Goal: Task Accomplishment & Management: Complete application form

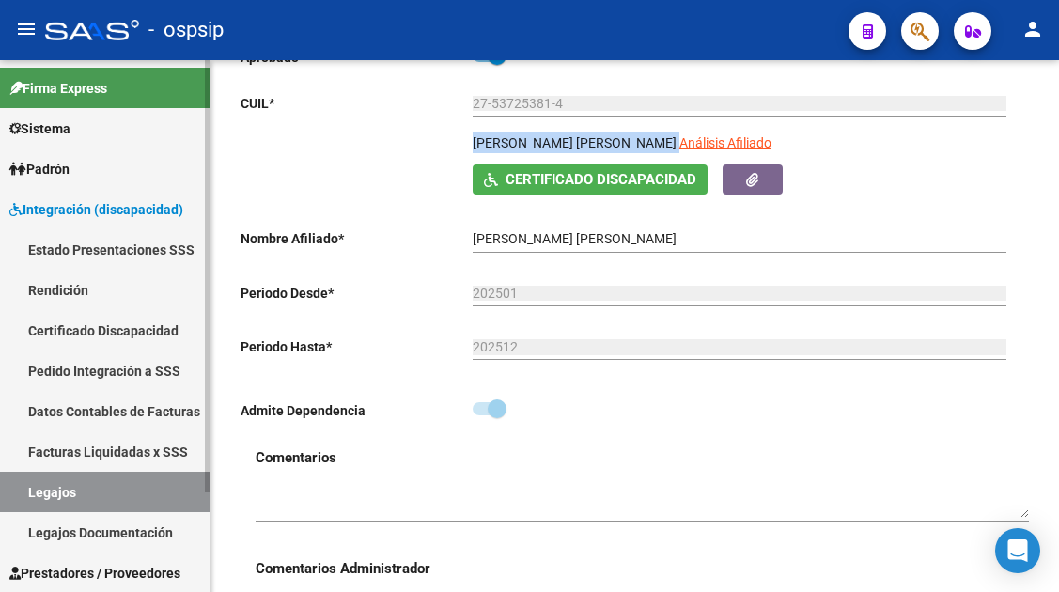
click at [67, 494] on link "Legajos" at bounding box center [104, 492] width 209 height 40
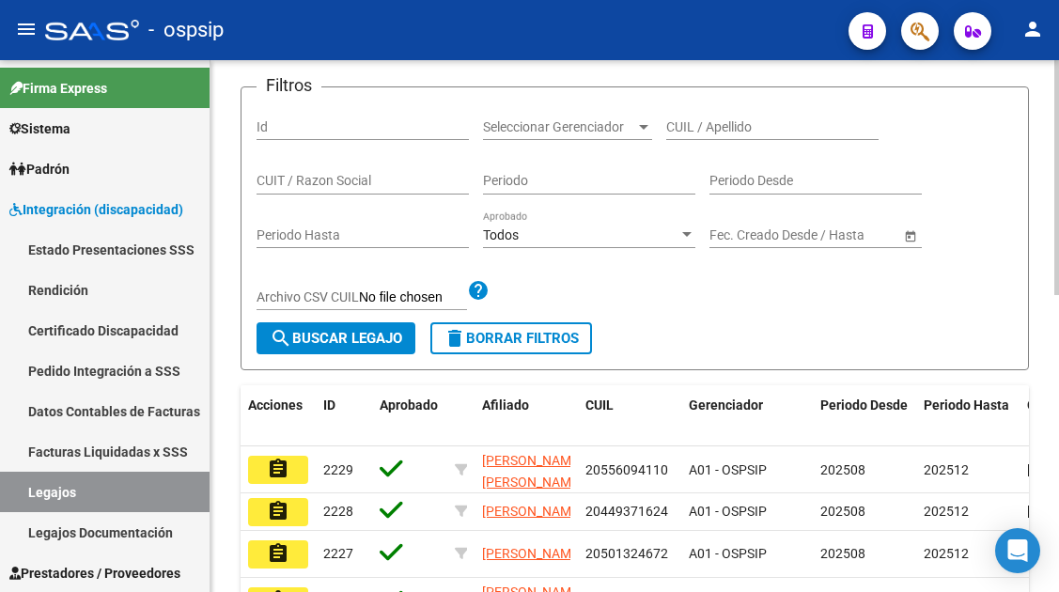
scroll to position [188, 0]
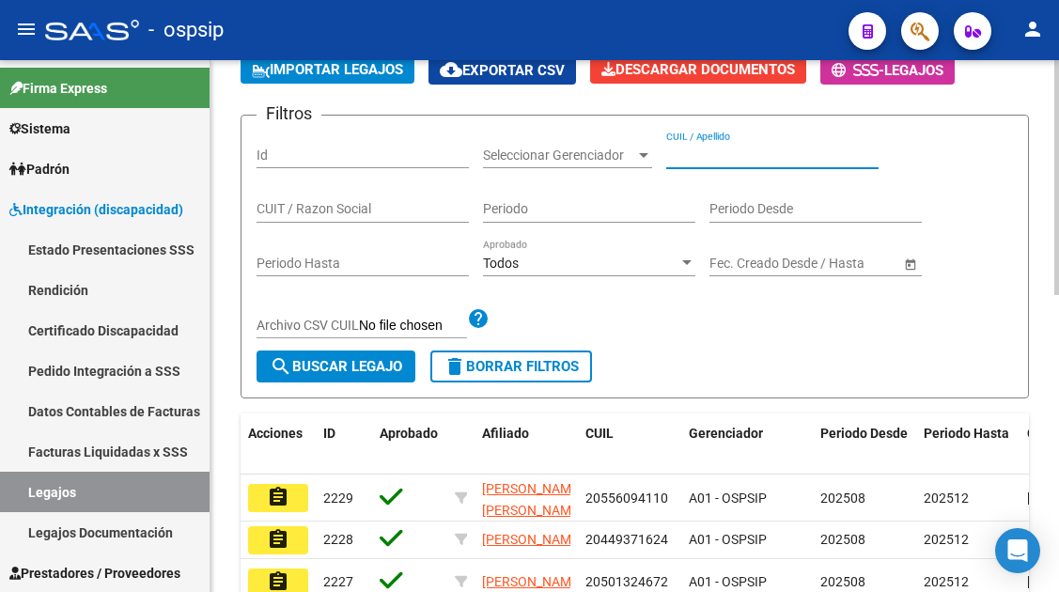
click at [710, 156] on input "CUIL / Apellido" at bounding box center [772, 155] width 212 height 16
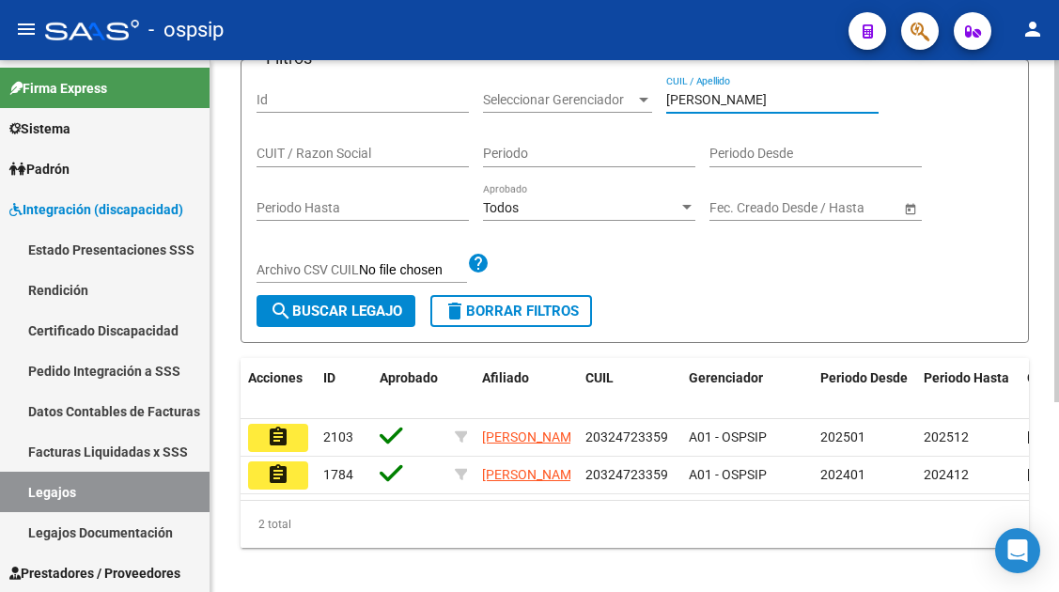
scroll to position [294, 0]
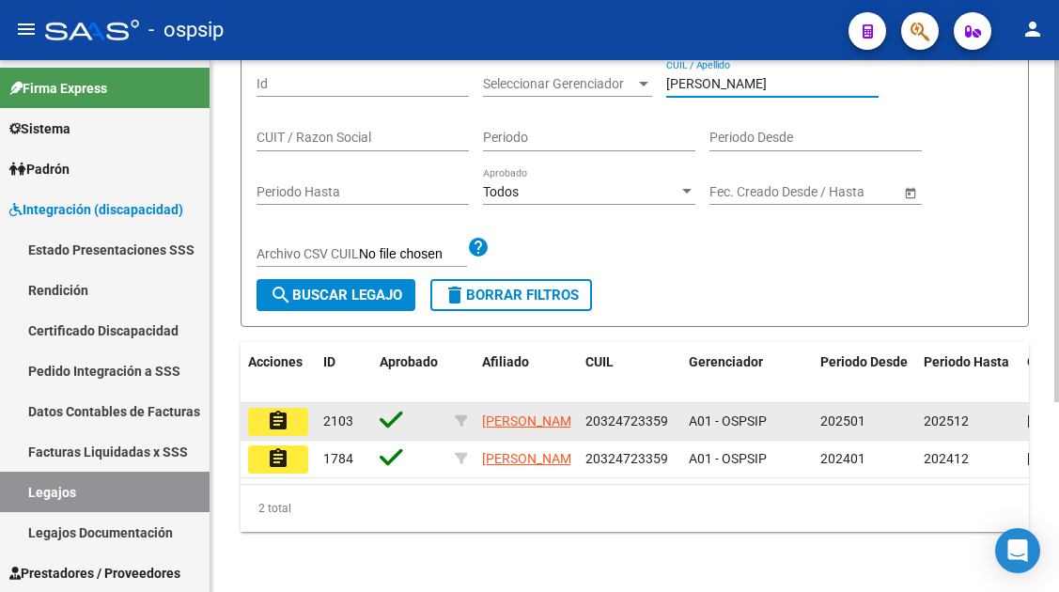
type input "patuglio"
click at [276, 410] on mat-icon "assignment" at bounding box center [278, 421] width 23 height 23
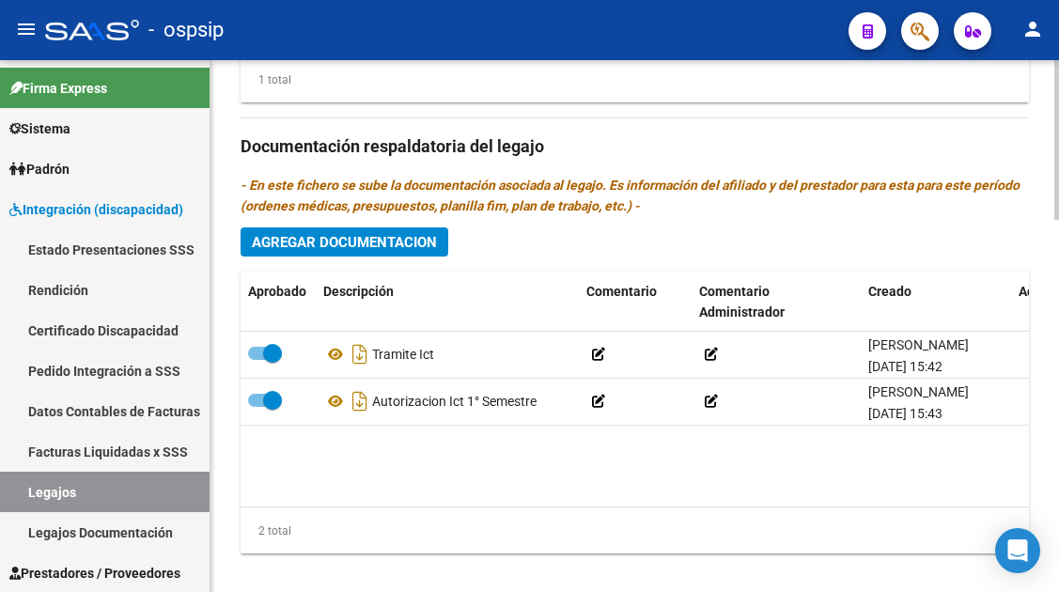
scroll to position [1221, 0]
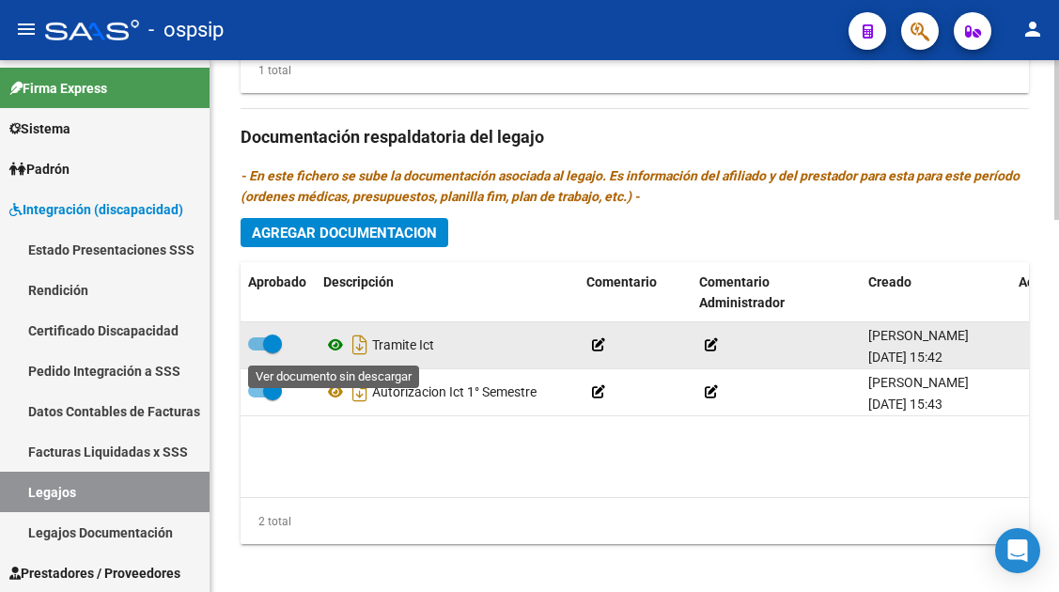
click at [333, 356] on icon at bounding box center [335, 344] width 24 height 23
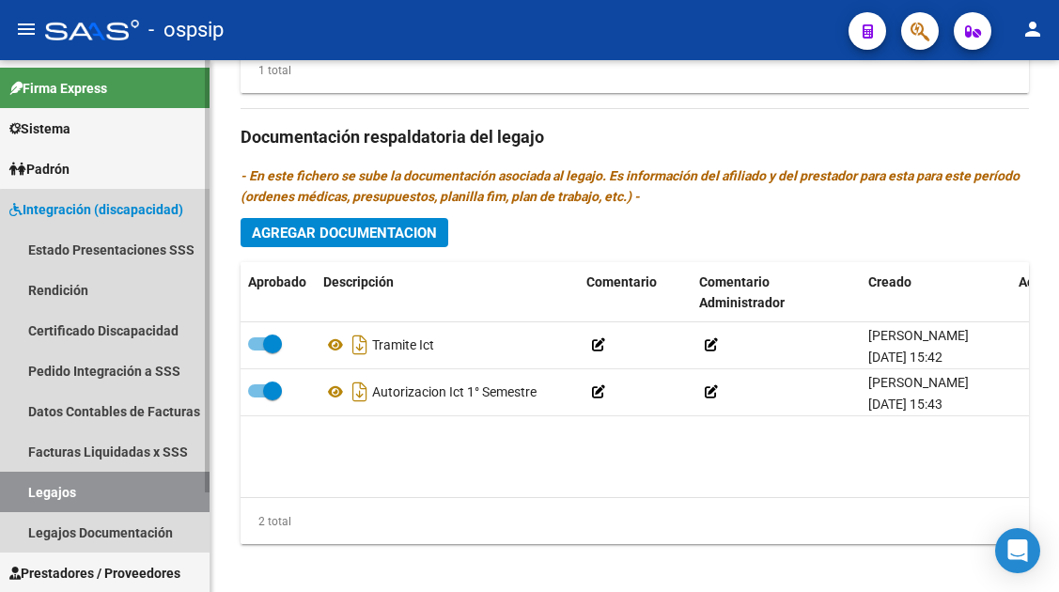
click at [131, 486] on link "Legajos" at bounding box center [104, 492] width 209 height 40
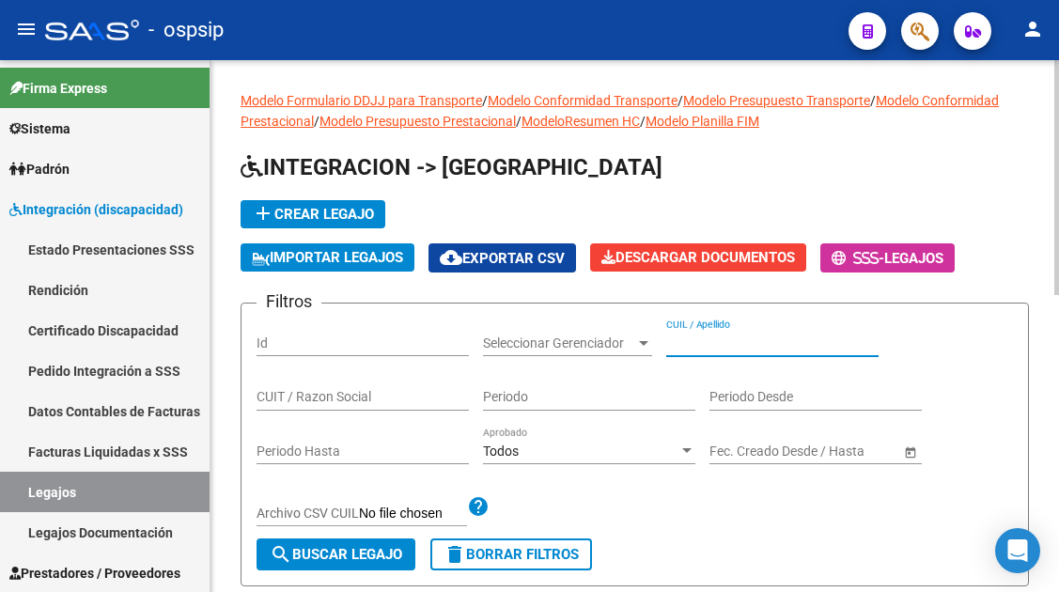
click at [675, 343] on input "CUIL / Apellido" at bounding box center [772, 343] width 212 height 16
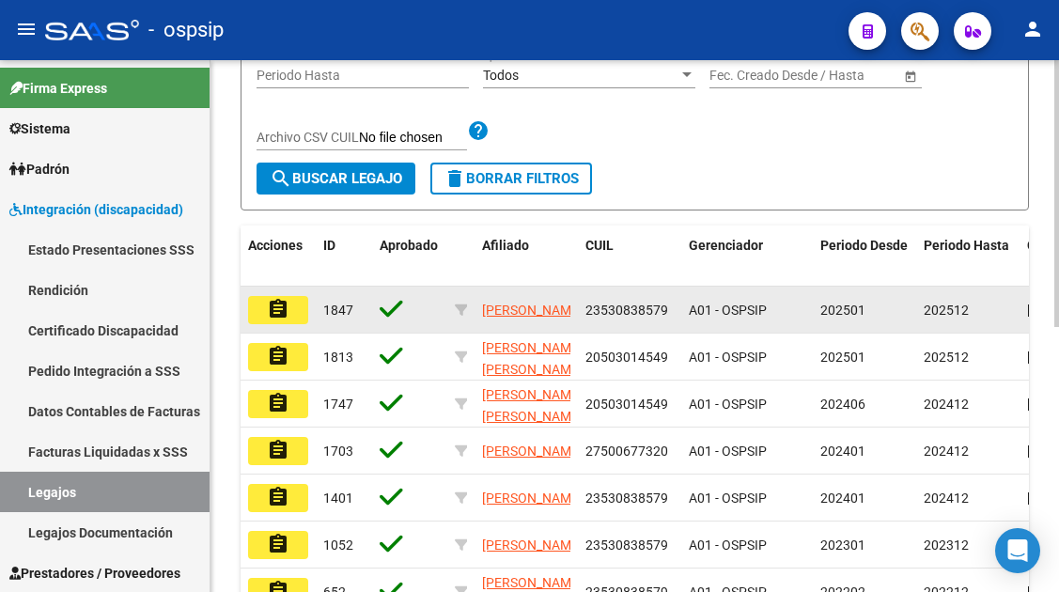
type input "duarte"
click at [293, 308] on button "assignment" at bounding box center [278, 310] width 60 height 28
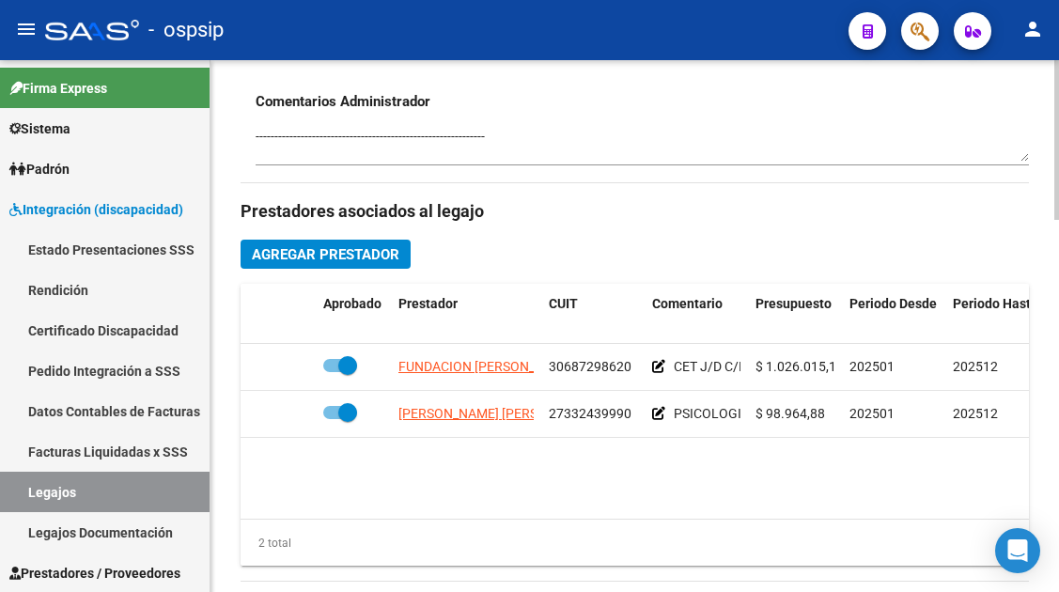
scroll to position [751, 0]
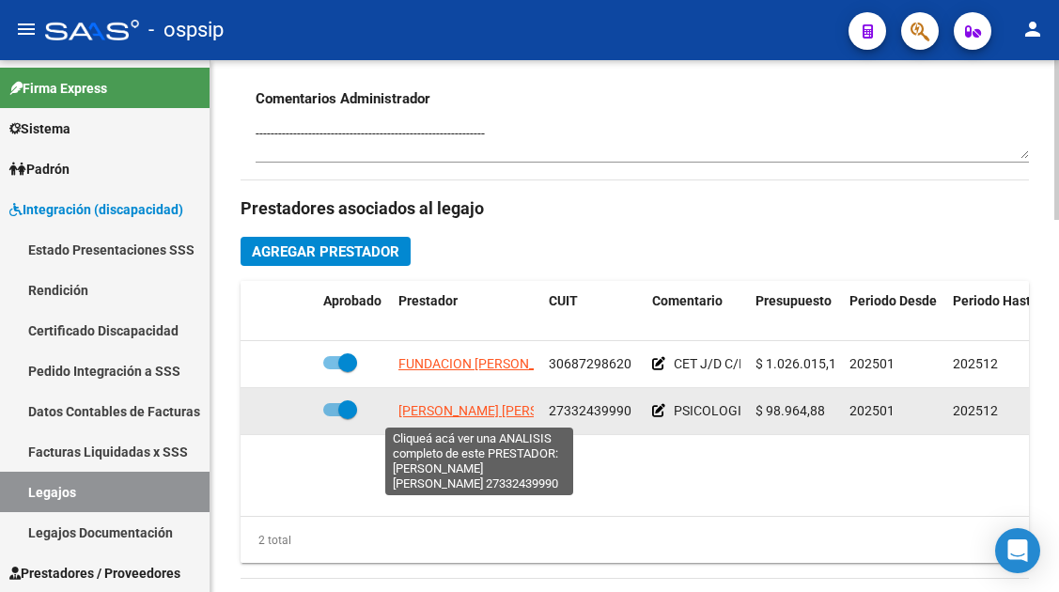
click at [465, 409] on span "FELDESMAN MARIA BELEN" at bounding box center [500, 410] width 204 height 15
type textarea "27332439990"
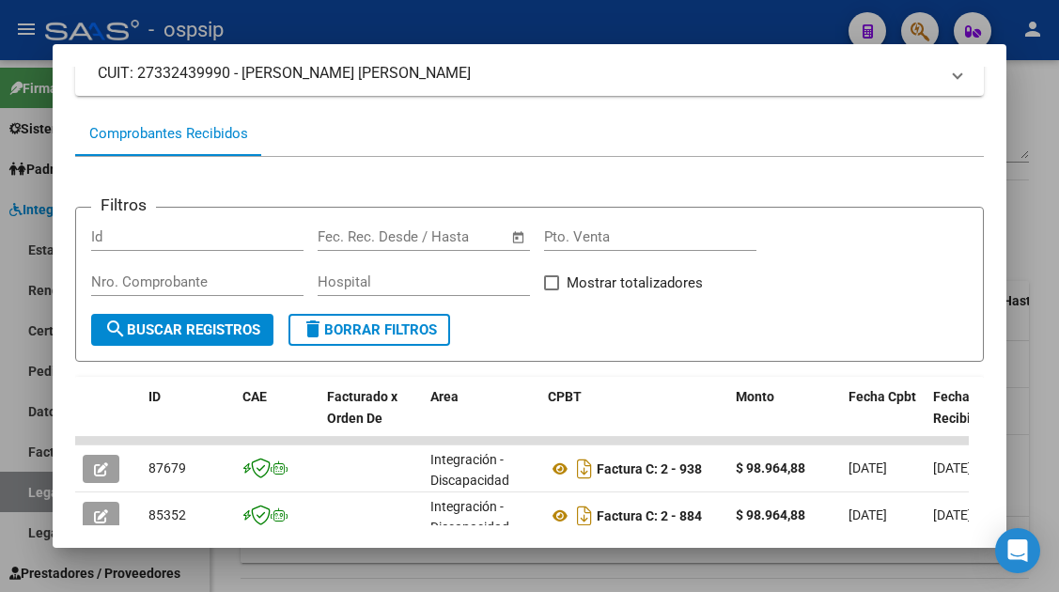
scroll to position [365, 0]
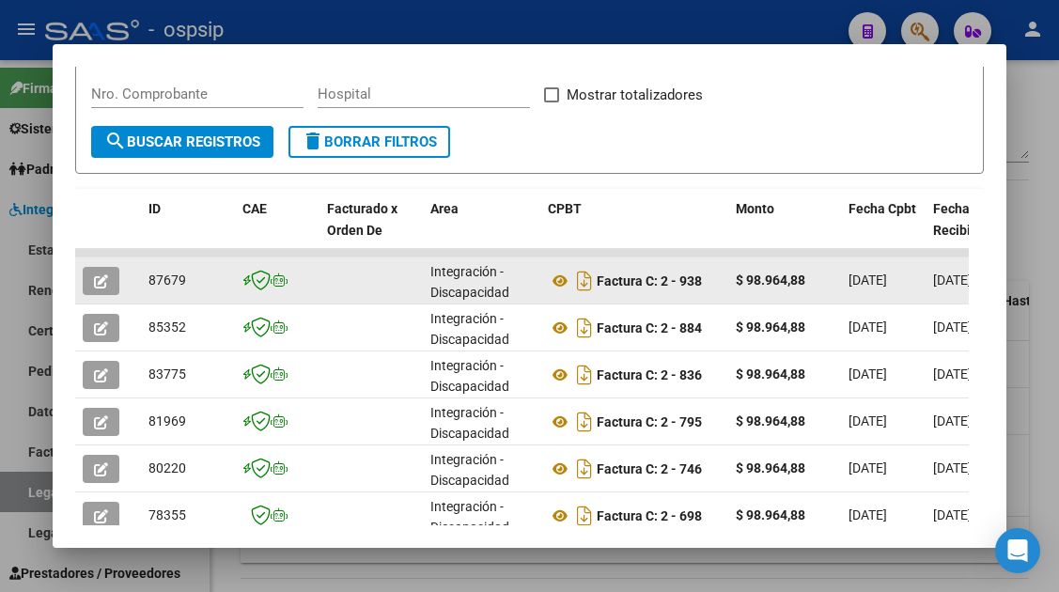
click at [121, 279] on div at bounding box center [108, 281] width 51 height 28
click at [116, 279] on button "button" at bounding box center [101, 281] width 37 height 28
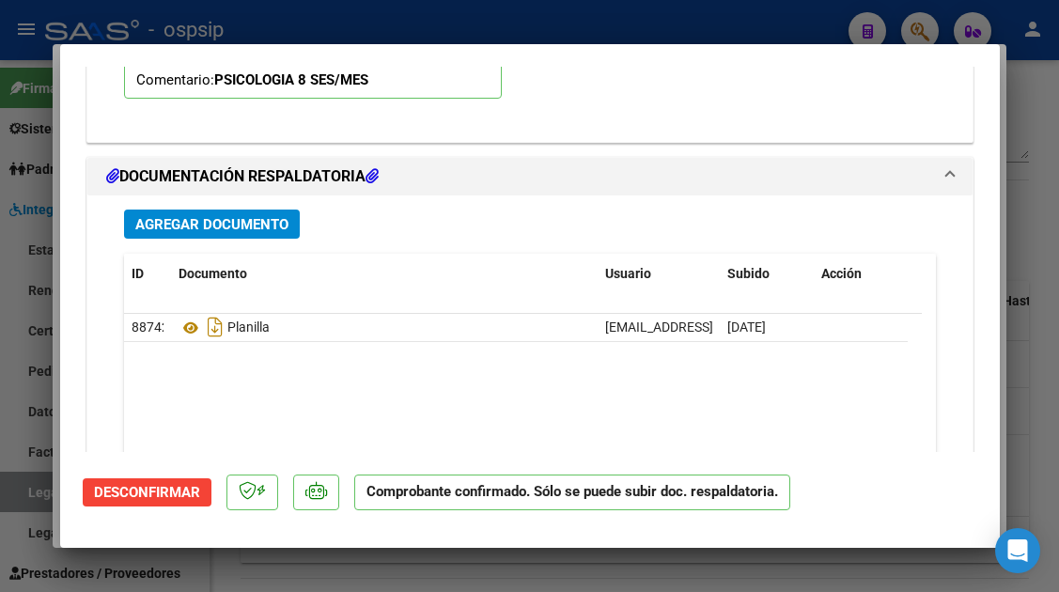
scroll to position [1965, 0]
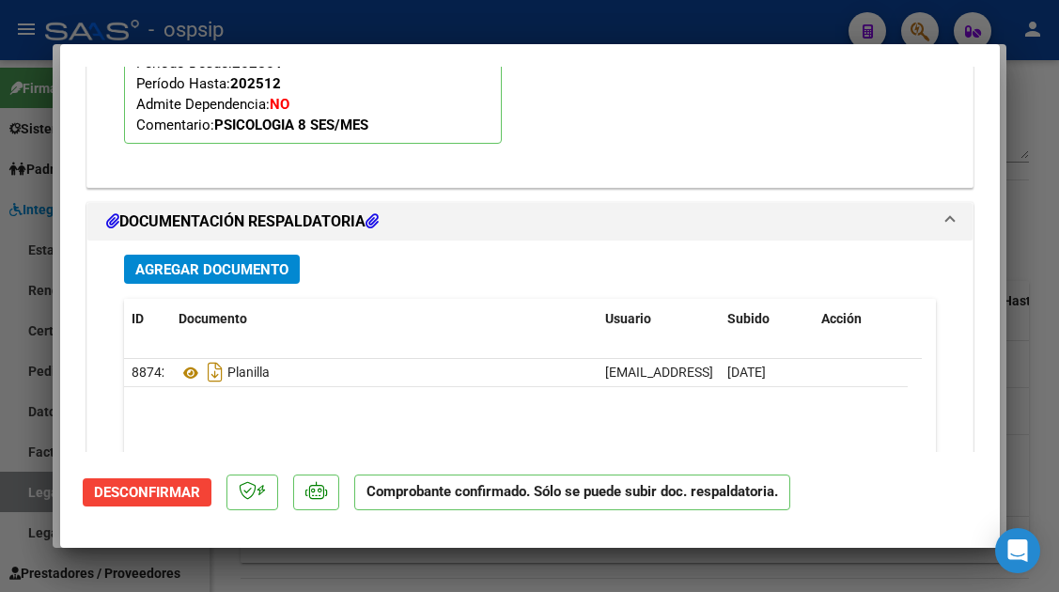
type input "$ 0,00"
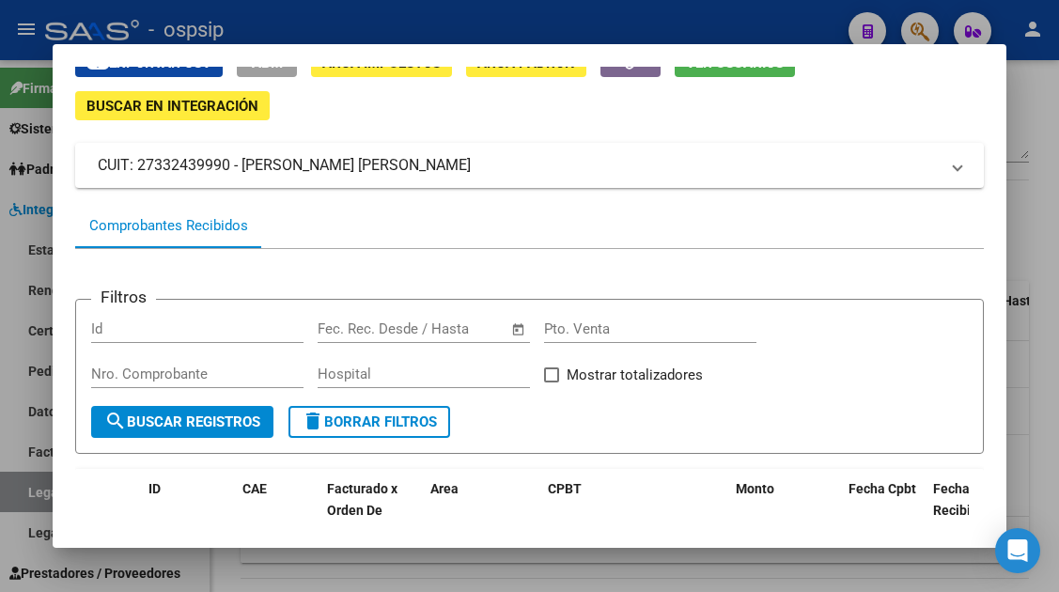
scroll to position [84, 0]
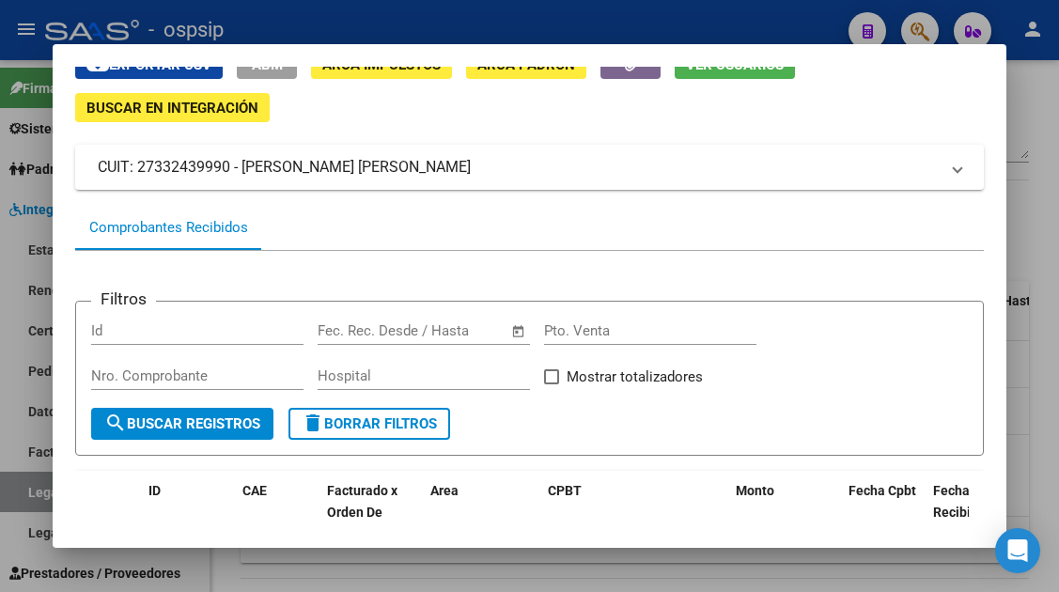
click at [38, 494] on div at bounding box center [529, 296] width 1059 height 592
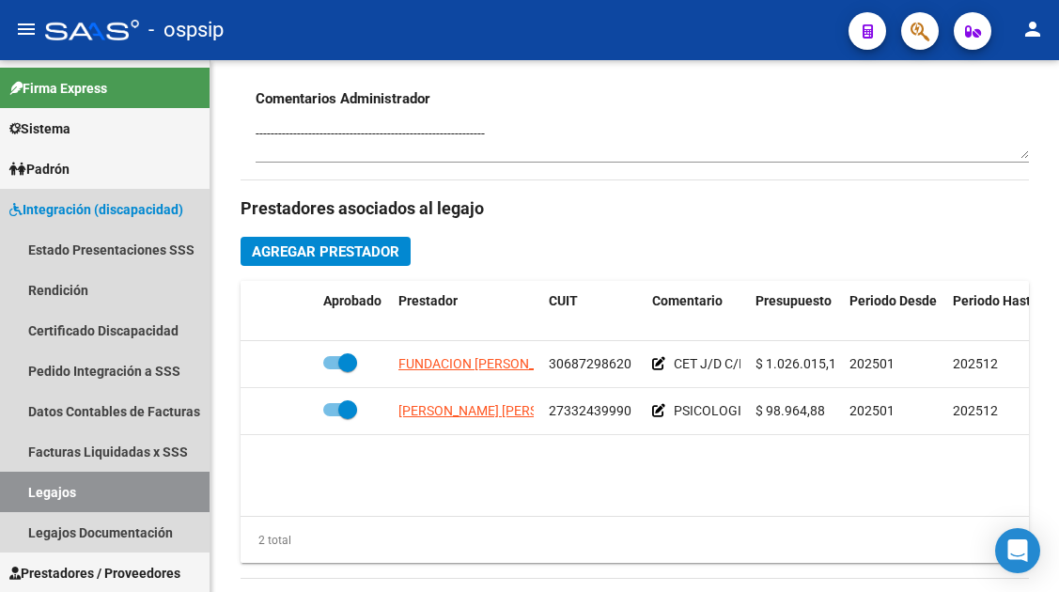
click at [38, 494] on link "Legajos" at bounding box center [104, 492] width 209 height 40
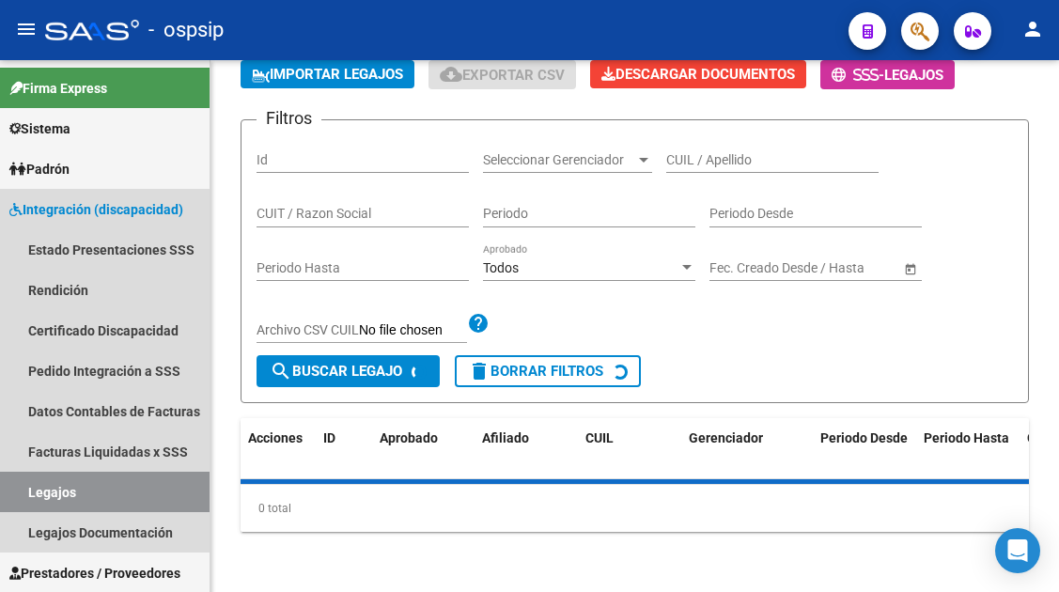
click at [38, 494] on link "Legajos" at bounding box center [104, 492] width 209 height 40
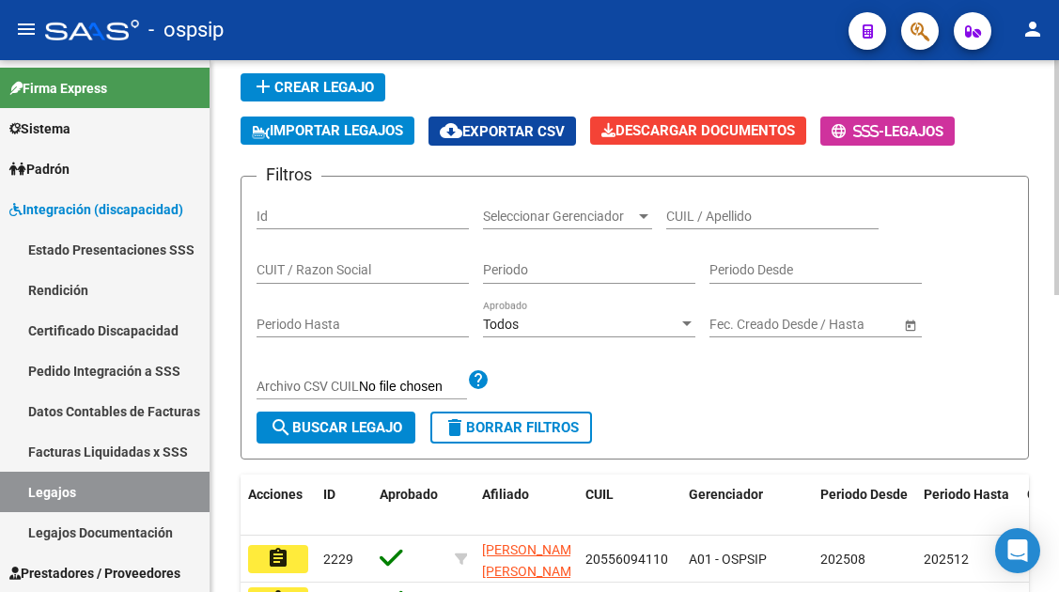
scroll to position [105, 0]
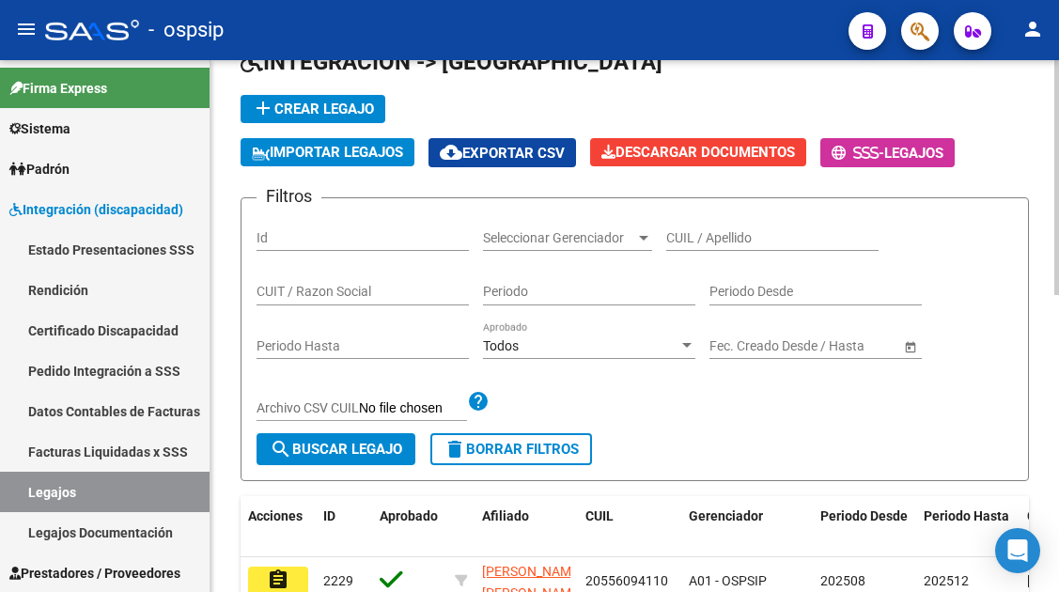
click at [670, 227] on div "CUIL / Apellido" at bounding box center [772, 232] width 212 height 38
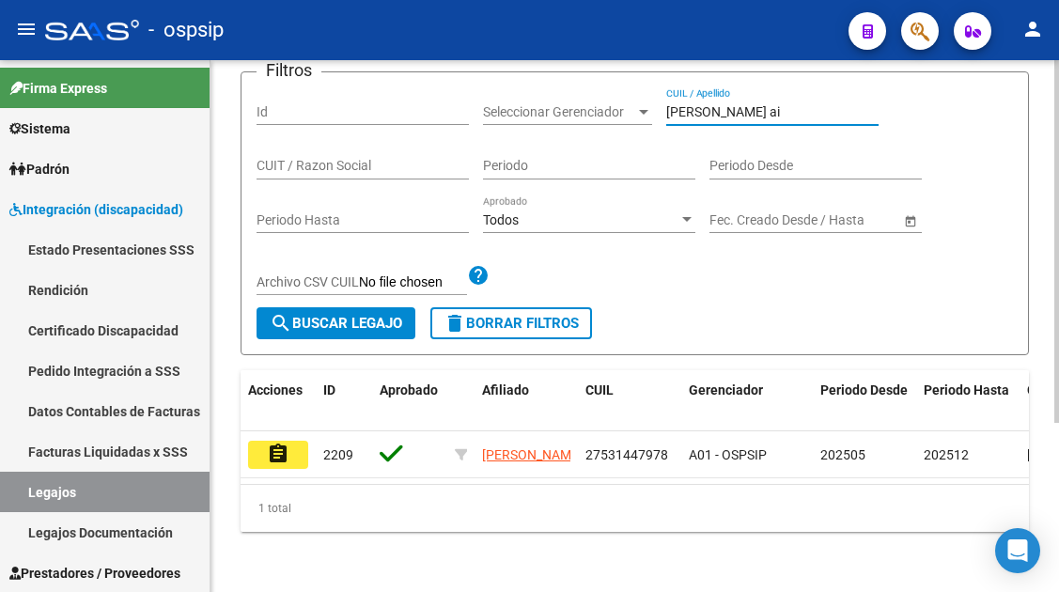
scroll to position [247, 0]
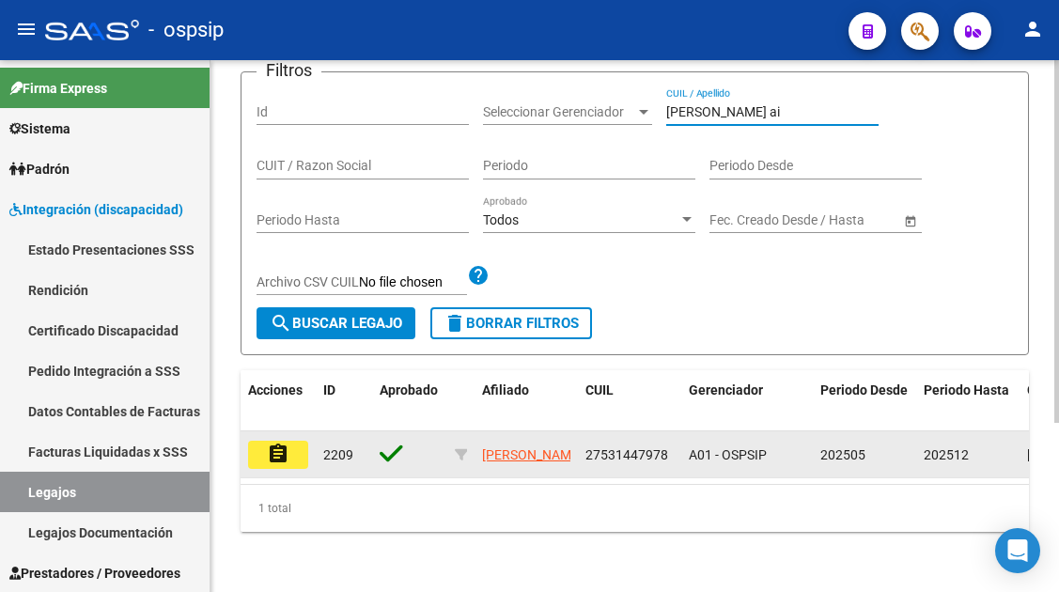
type input "benitez ai"
click at [282, 442] on mat-icon "assignment" at bounding box center [278, 453] width 23 height 23
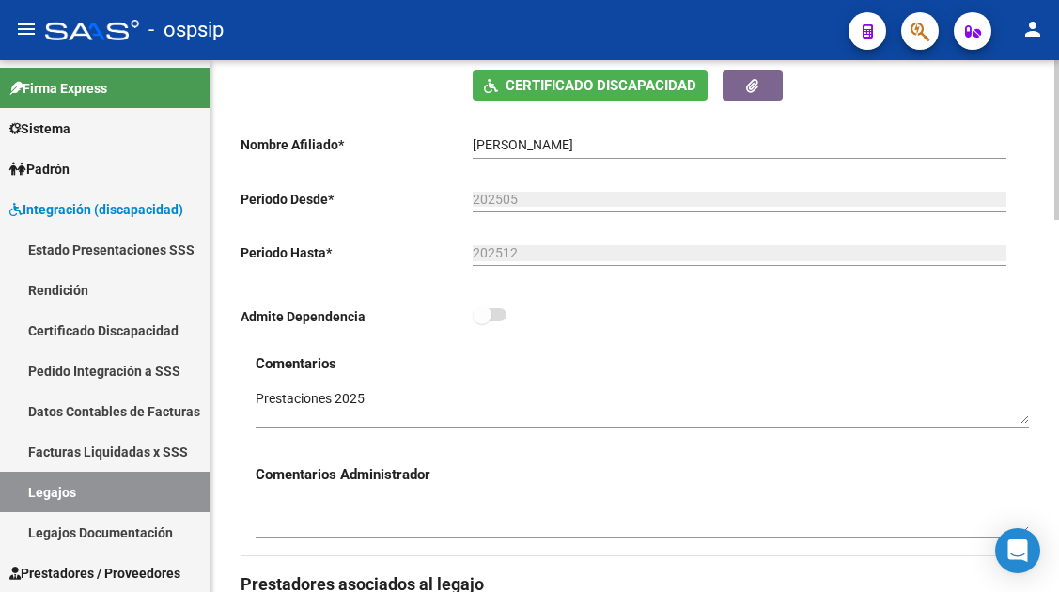
scroll to position [751, 0]
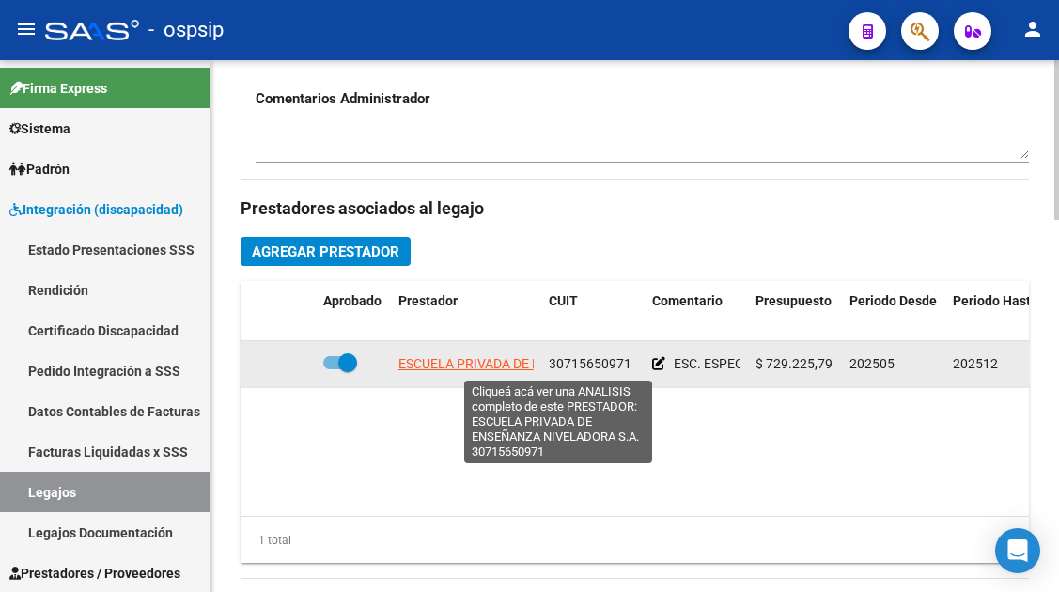
click at [487, 356] on span "ESCUELA PRIVADA DE ENSEÑANZA NIVELADORA S.A." at bounding box center [556, 363] width 317 height 15
type textarea "30715650971"
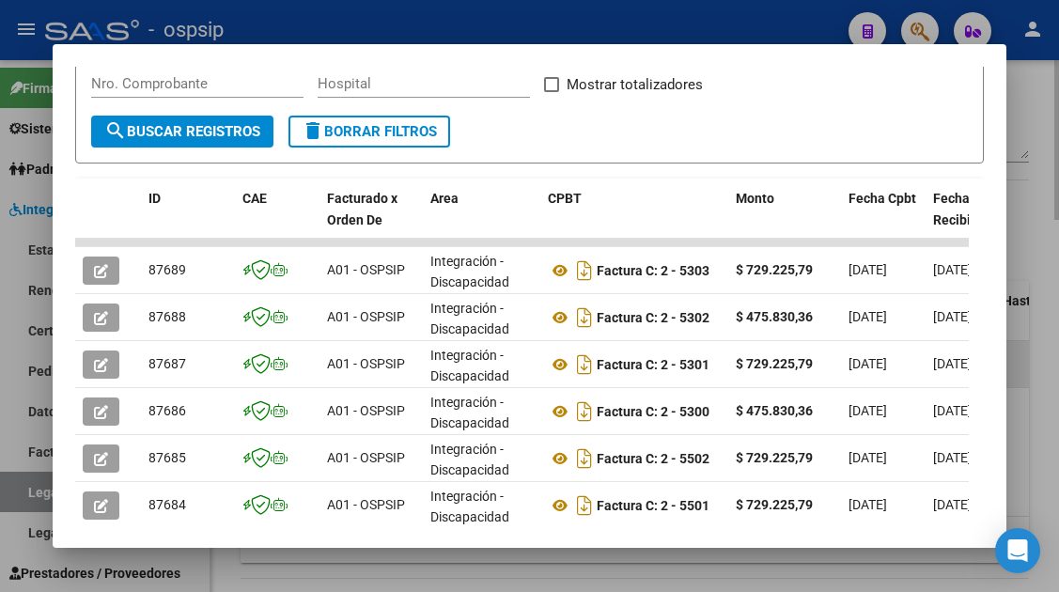
scroll to position [564, 0]
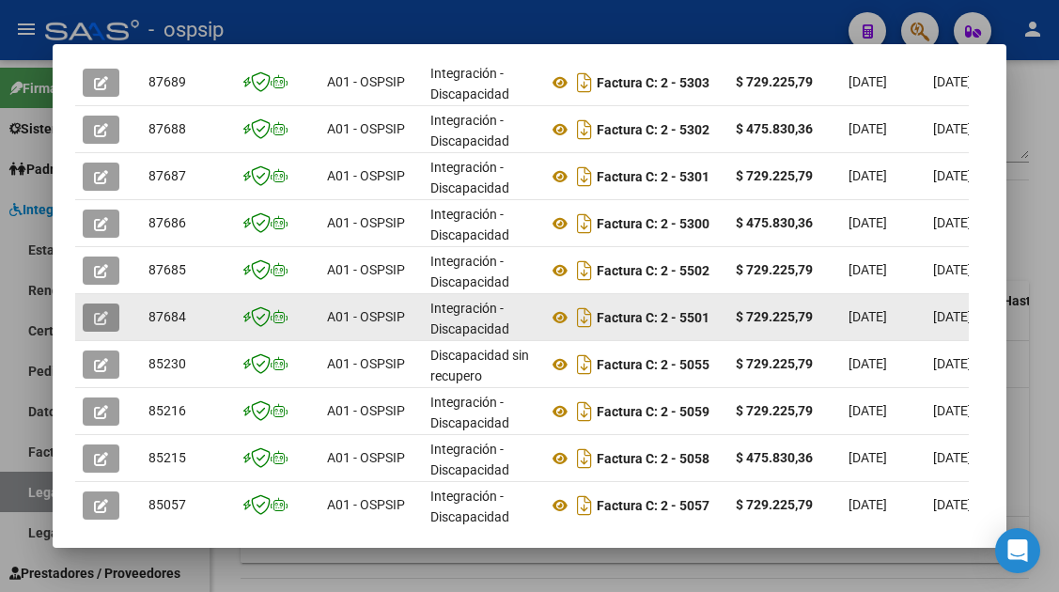
click at [101, 313] on icon "button" at bounding box center [101, 318] width 14 height 14
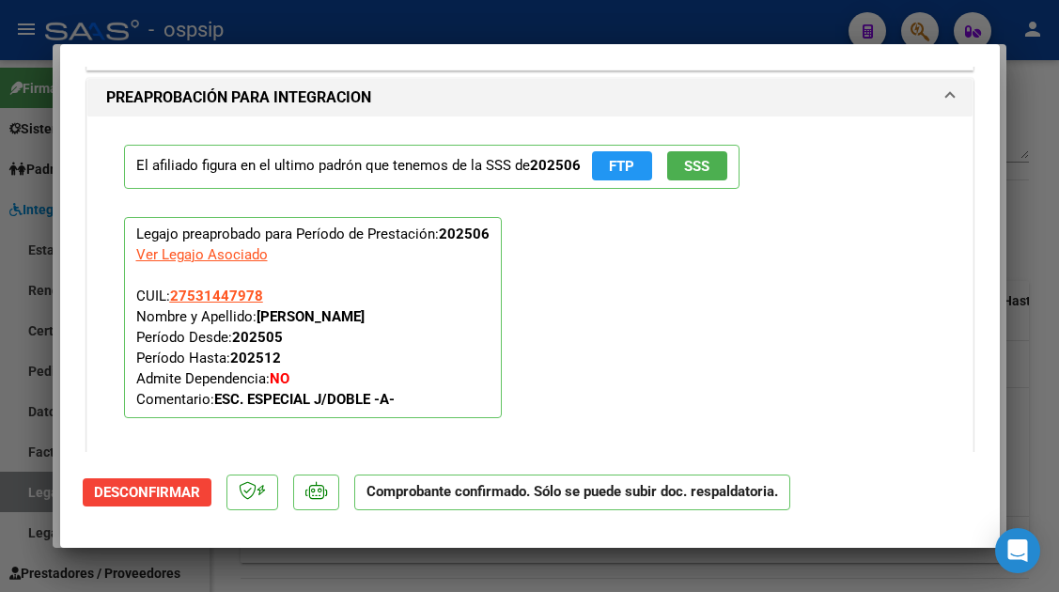
scroll to position [2153, 0]
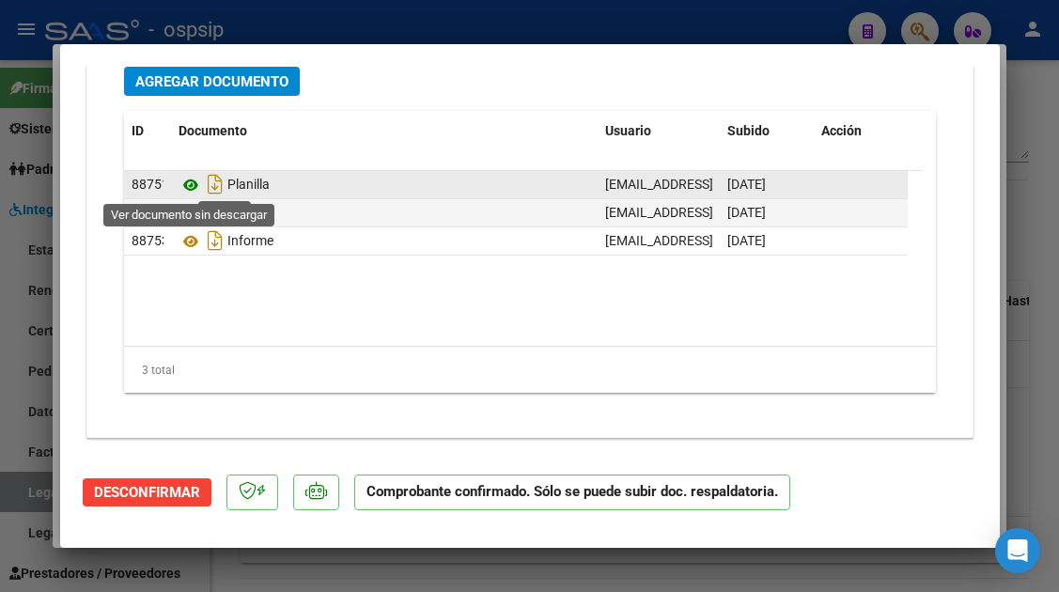
click at [186, 182] on icon at bounding box center [190, 185] width 24 height 23
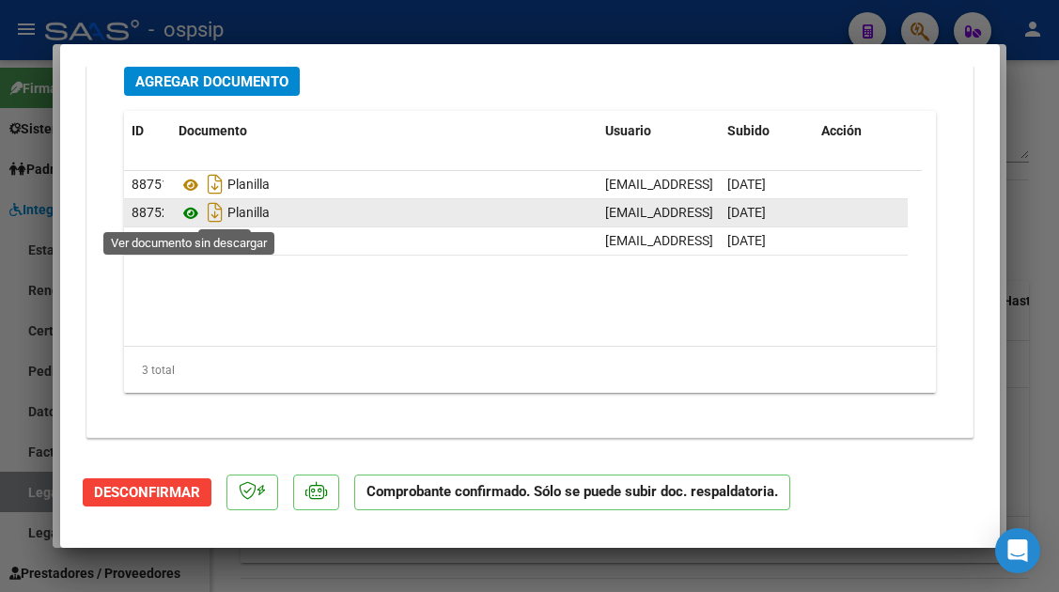
click at [187, 213] on icon at bounding box center [190, 213] width 24 height 23
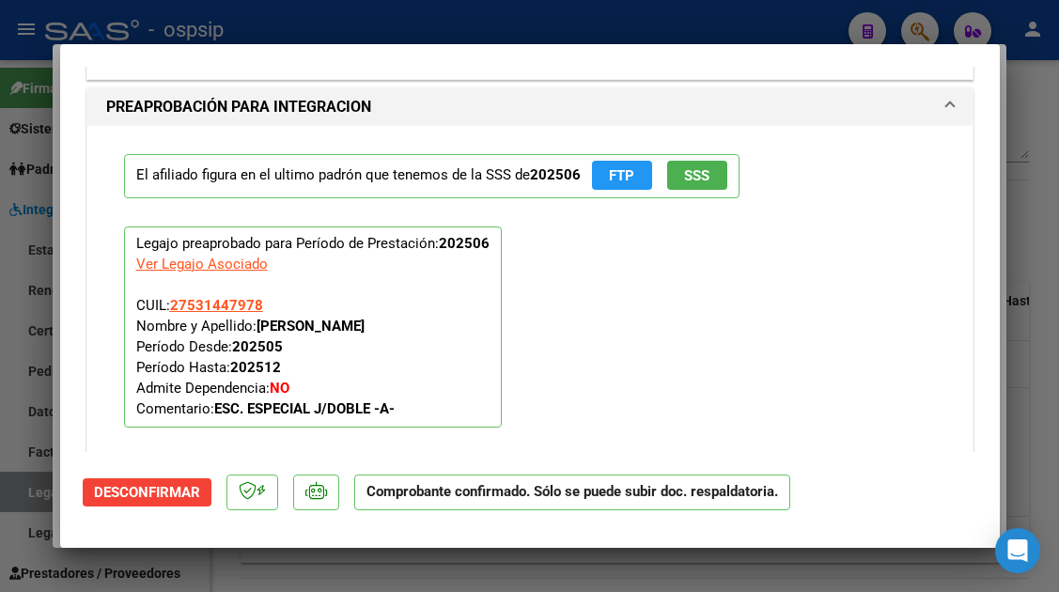
scroll to position [1683, 0]
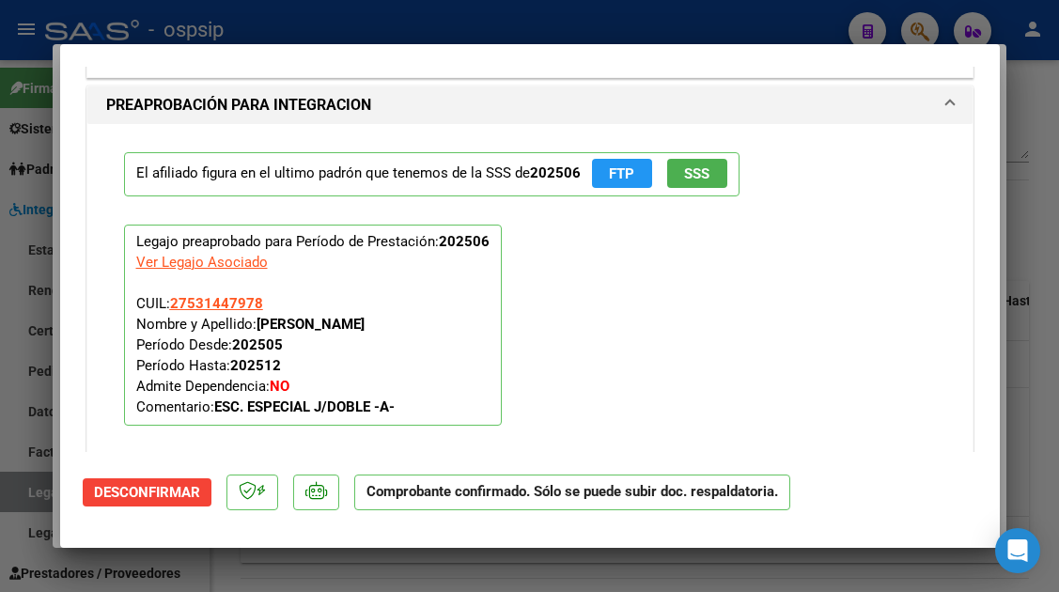
type input "$ 0,00"
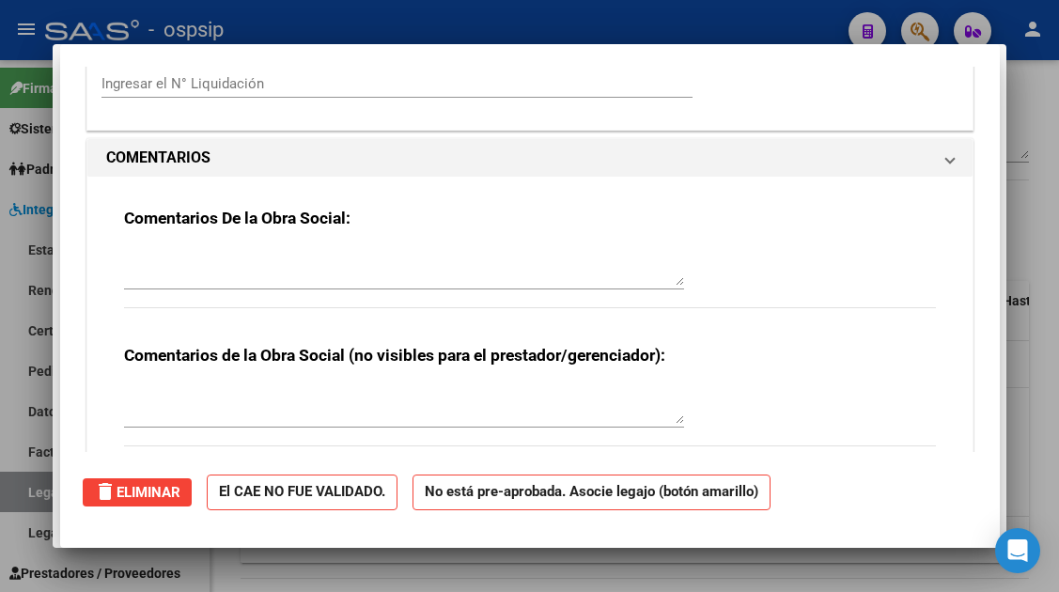
scroll to position [0, 0]
